Goal: Obtain resource: Download file/media

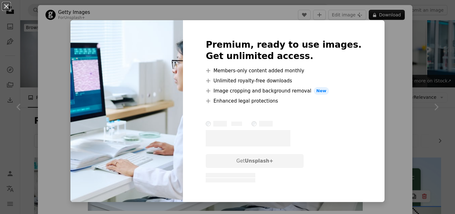
scroll to position [721, 0]
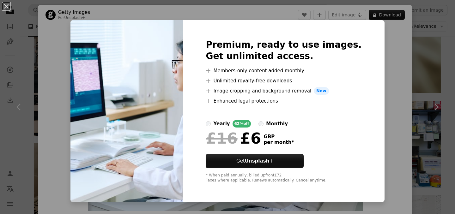
click at [390, 76] on div "An X shape Premium, ready to use images. Get unlimited access. A plus sign Memb…" at bounding box center [227, 107] width 455 height 214
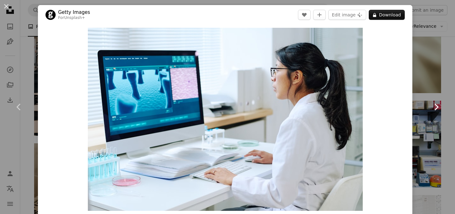
click at [441, 79] on link "Chevron right" at bounding box center [436, 107] width 38 height 61
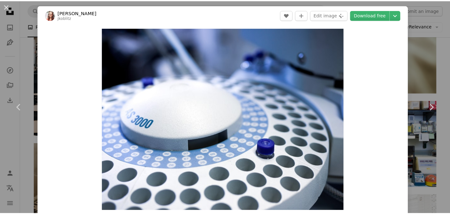
scroll to position [187, 0]
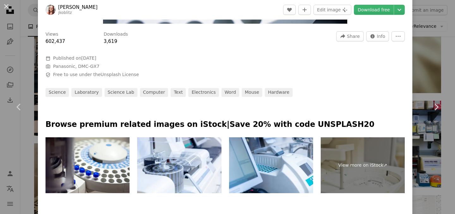
click at [432, 73] on div "An X shape Chevron left Chevron right [PERSON_NAME] jkoblitz A heart A plus sig…" at bounding box center [227, 107] width 455 height 214
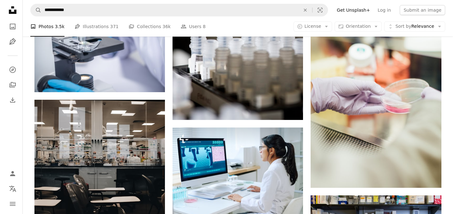
scroll to position [661, 0]
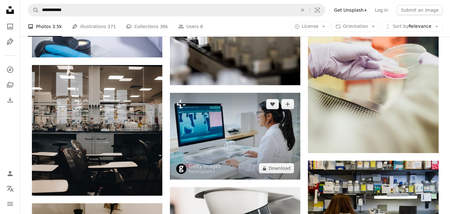
click at [239, 127] on img at bounding box center [235, 136] width 130 height 87
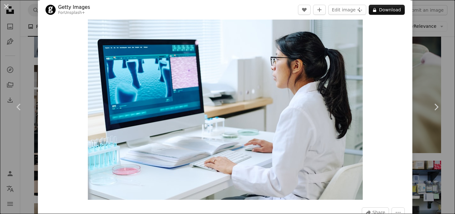
scroll to position [13, 0]
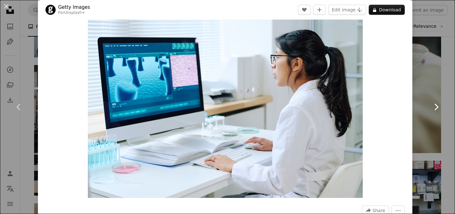
click at [417, 87] on link "Chevron right" at bounding box center [436, 107] width 38 height 61
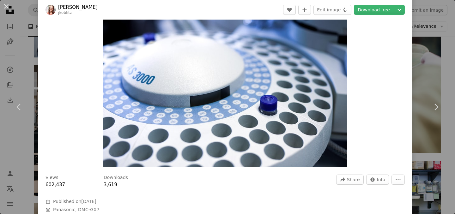
scroll to position [58, 0]
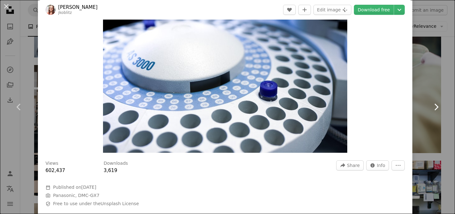
click at [417, 105] on link "Chevron right" at bounding box center [436, 107] width 38 height 61
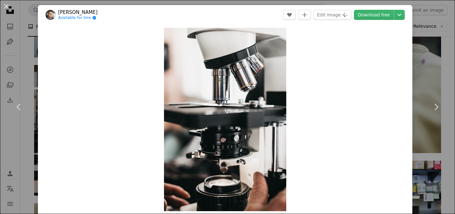
click at [441, 43] on div "An X shape Chevron left Chevron right [PERSON_NAME] Available for hire A checkm…" at bounding box center [227, 107] width 455 height 214
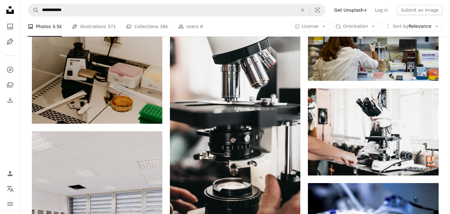
scroll to position [828, 0]
